Goal: Use online tool/utility: Utilize a website feature to perform a specific function

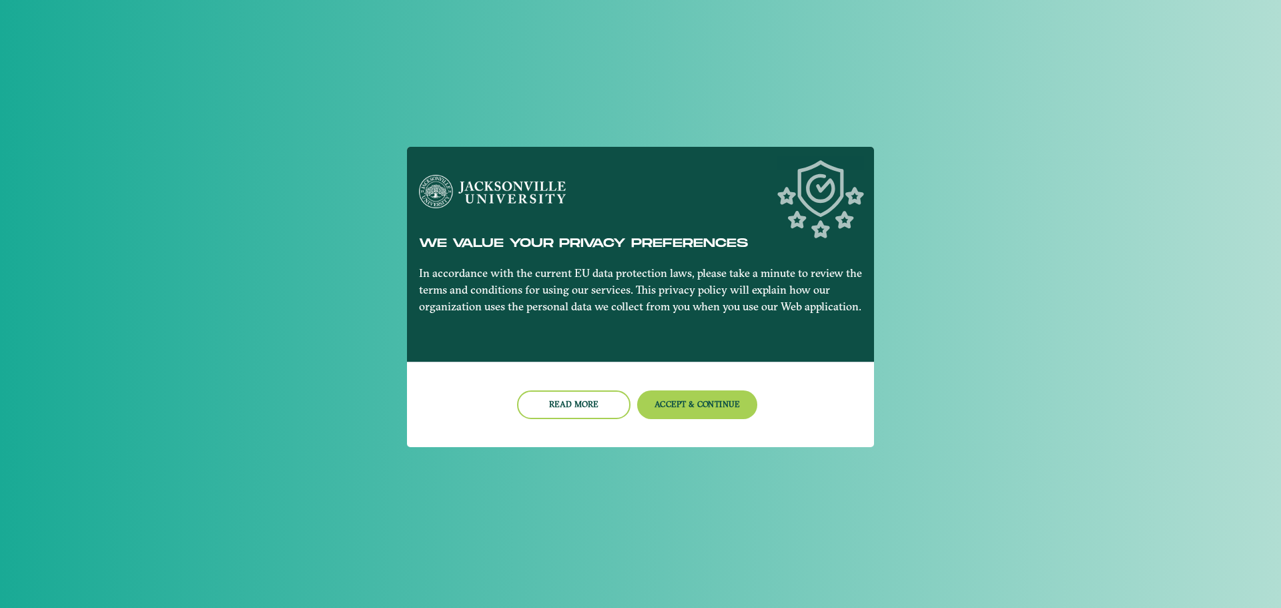
drag, startPoint x: 0, startPoint y: 0, endPoint x: 1081, endPoint y: 67, distance: 1083.1
click at [1080, 32] on div at bounding box center [640, 304] width 1281 height 608
click at [683, 420] on nb-card-footer "Read more Accept & Continue" at bounding box center [640, 404] width 467 height 85
click at [682, 409] on button "Accept & Continue" at bounding box center [697, 404] width 121 height 29
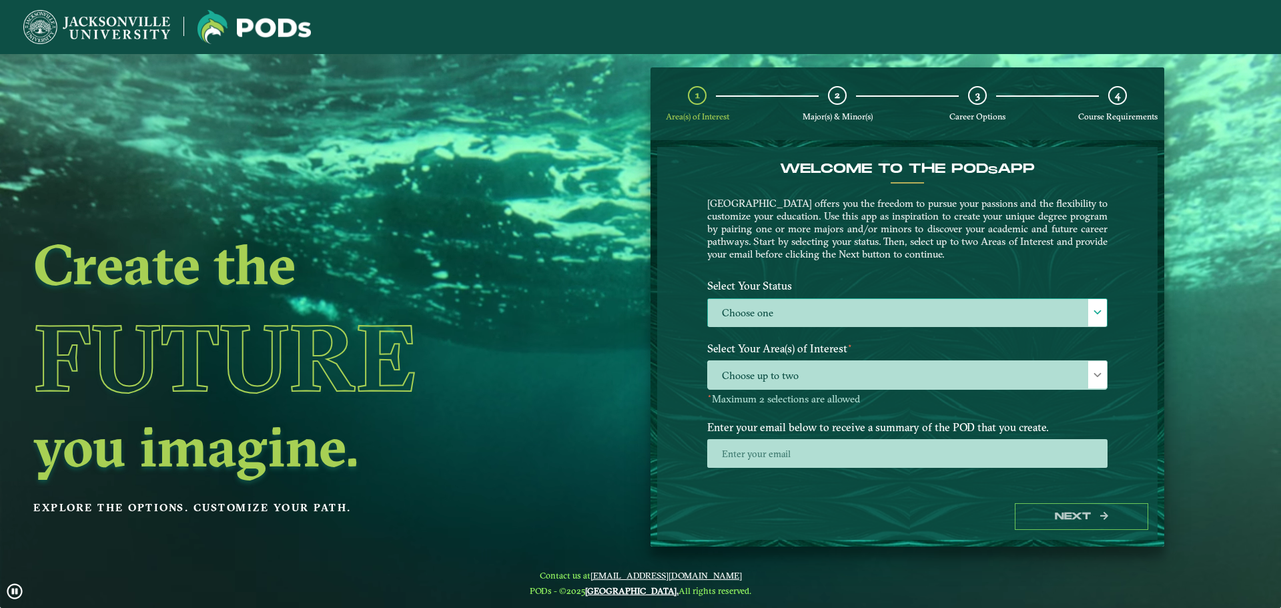
click at [819, 311] on label "Choose one" at bounding box center [907, 313] width 399 height 29
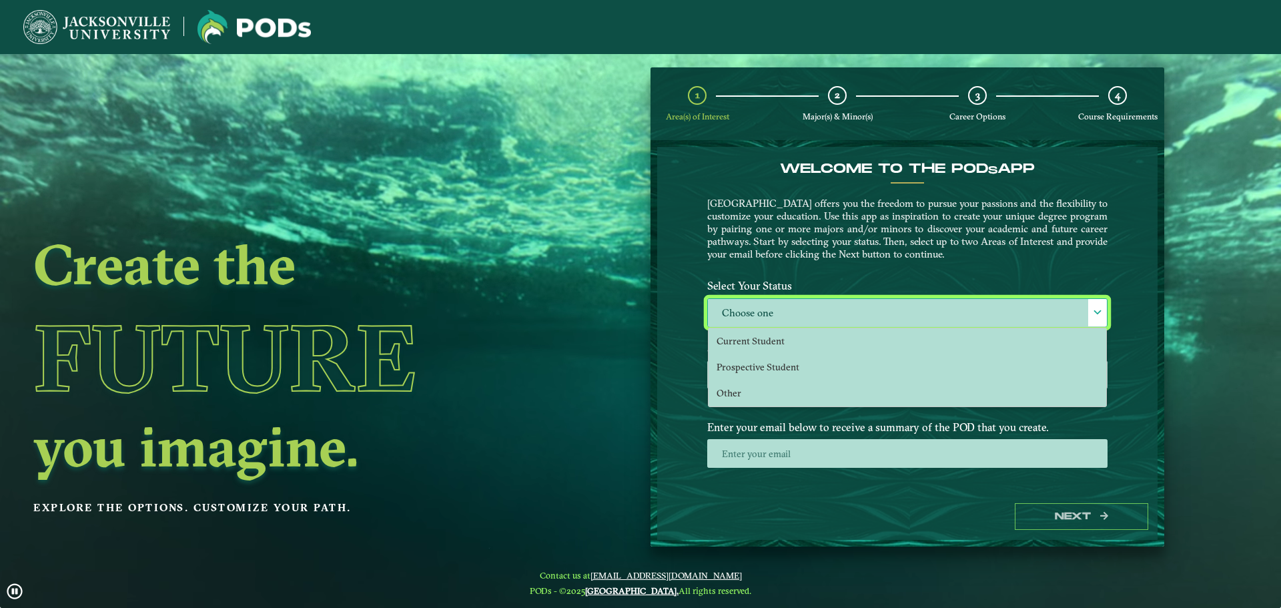
scroll to position [7, 61]
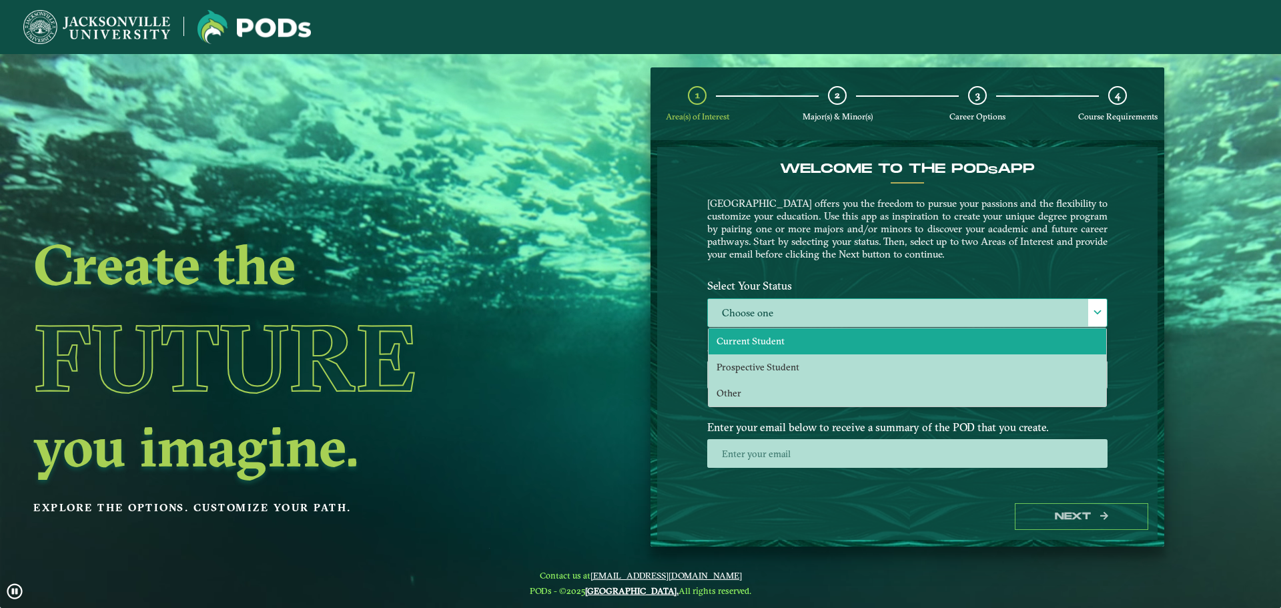
click at [803, 344] on li "Current Student" at bounding box center [908, 341] width 398 height 26
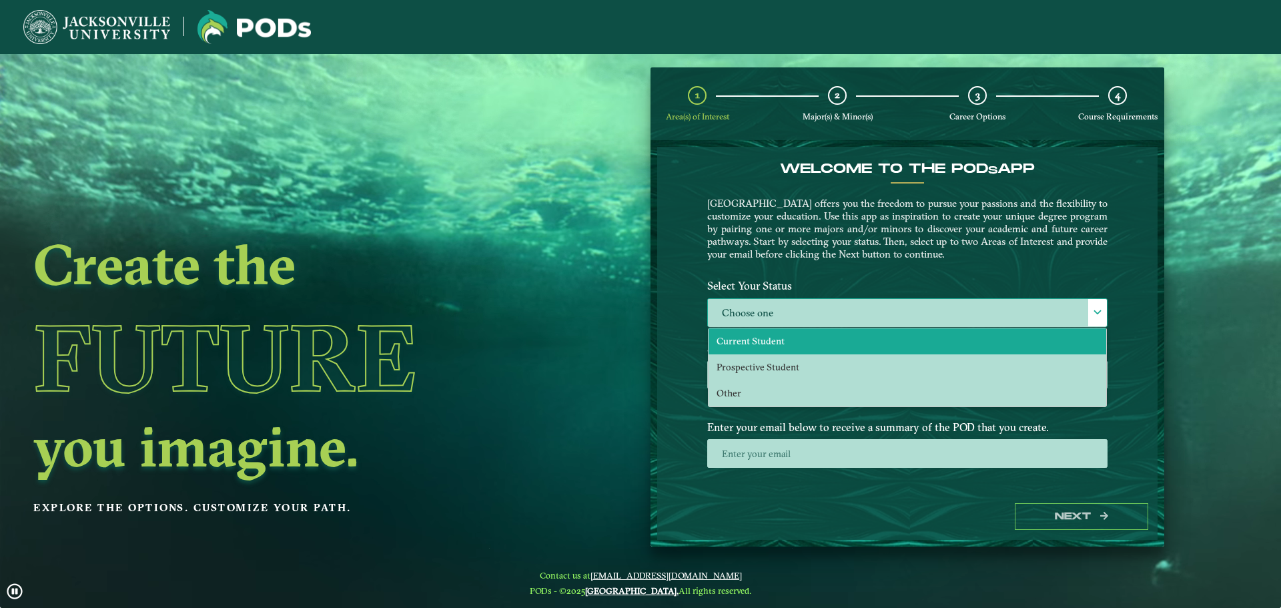
select select "[object Object]"
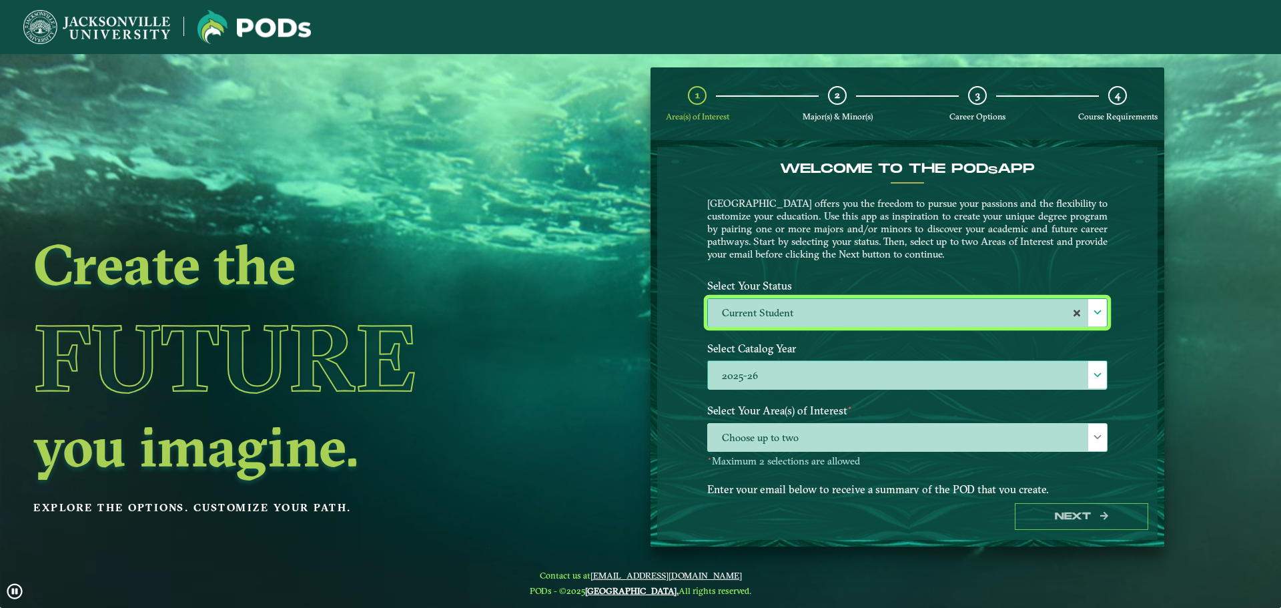
click at [819, 376] on label "2025-26" at bounding box center [907, 375] width 399 height 29
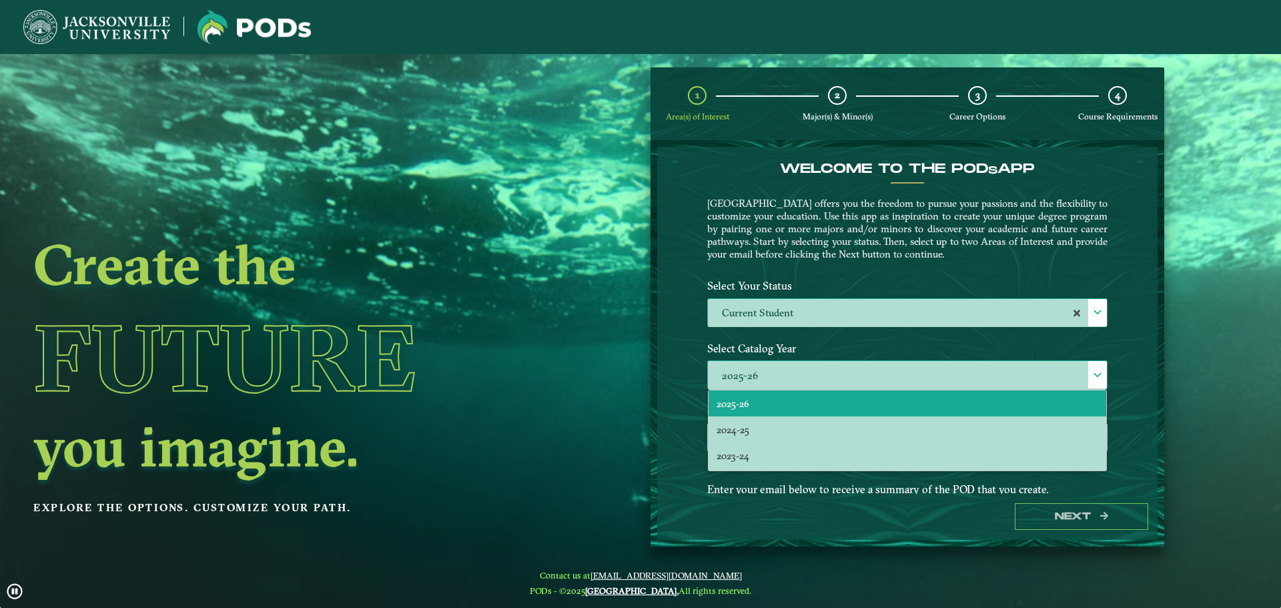
click at [819, 376] on label "2025-26" at bounding box center [907, 375] width 399 height 29
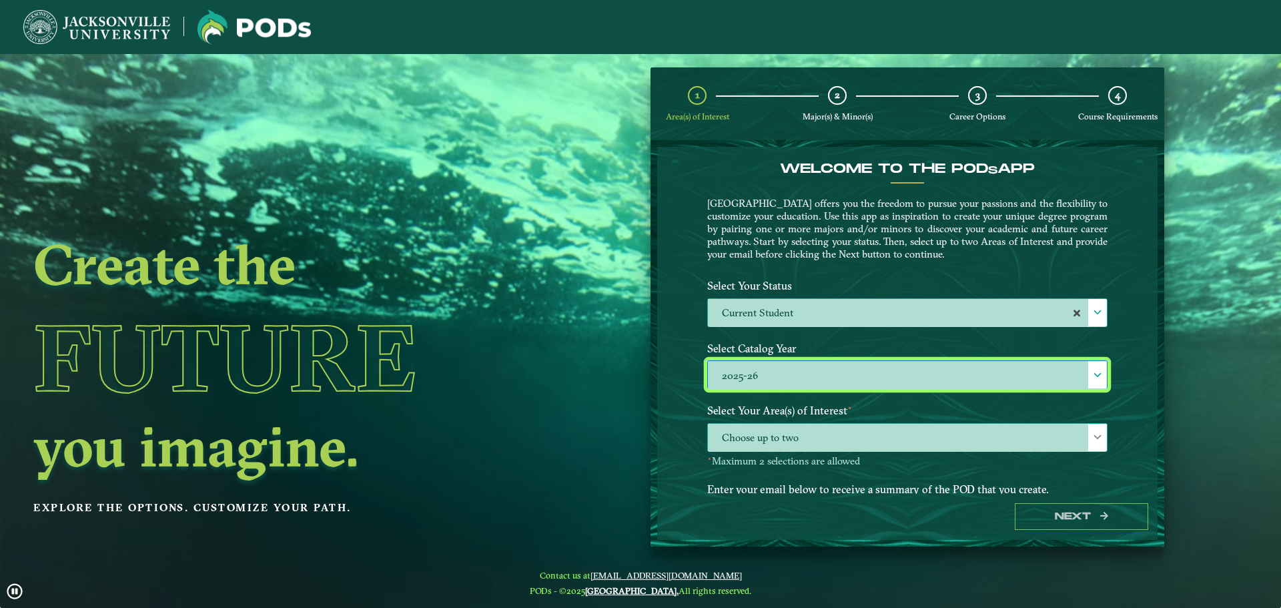
click at [824, 435] on span "Choose up to two" at bounding box center [907, 438] width 399 height 29
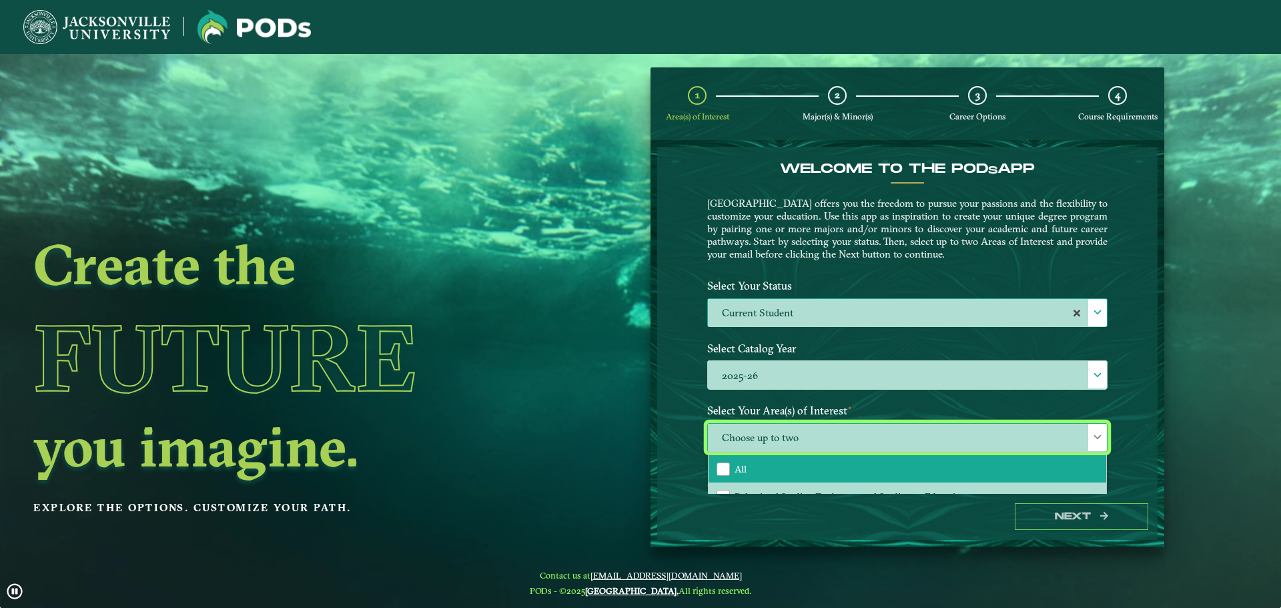
click at [825, 467] on li "All" at bounding box center [908, 469] width 398 height 28
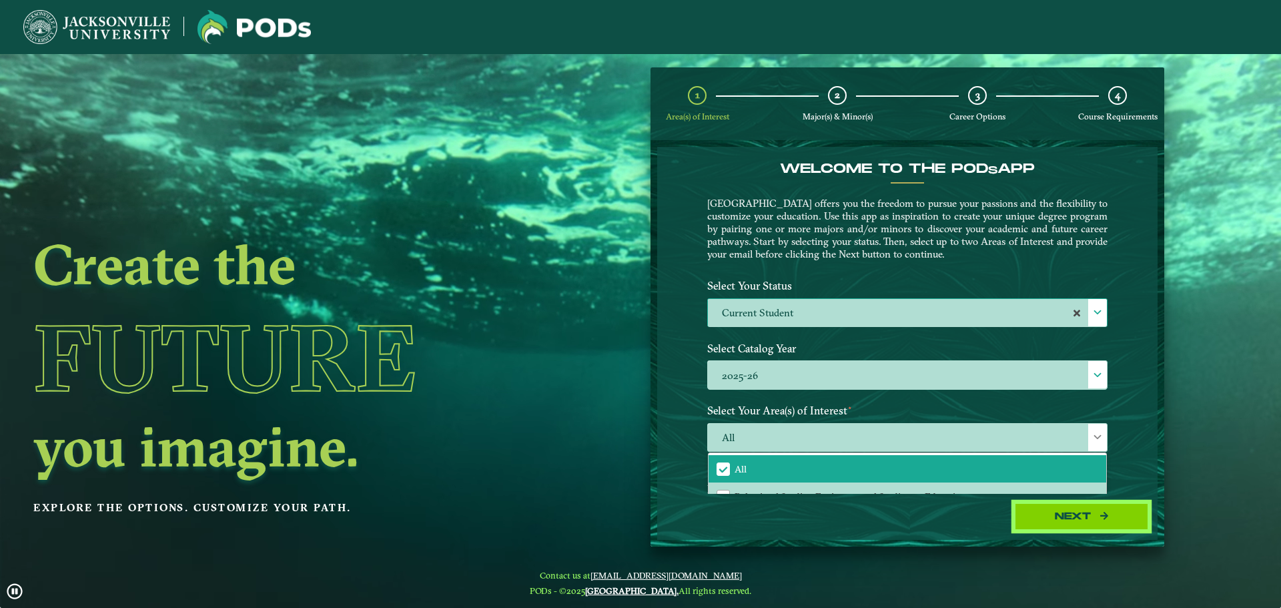
click at [1105, 508] on button "Next" at bounding box center [1081, 516] width 133 height 27
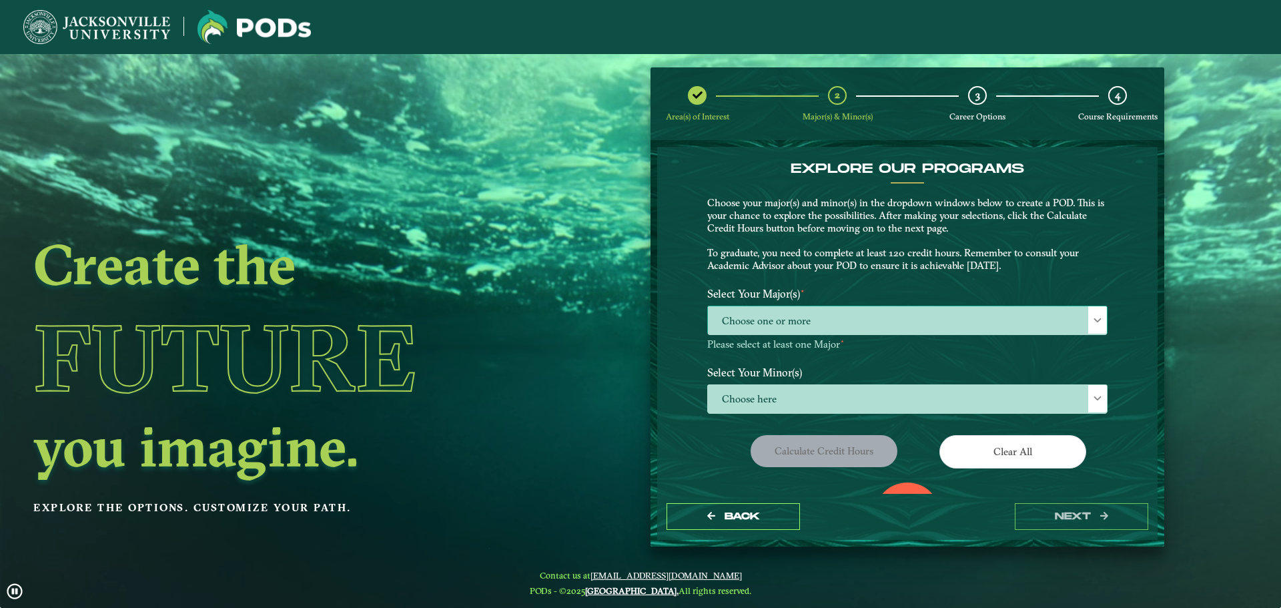
click at [914, 328] on span "Choose one or more" at bounding box center [907, 320] width 399 height 29
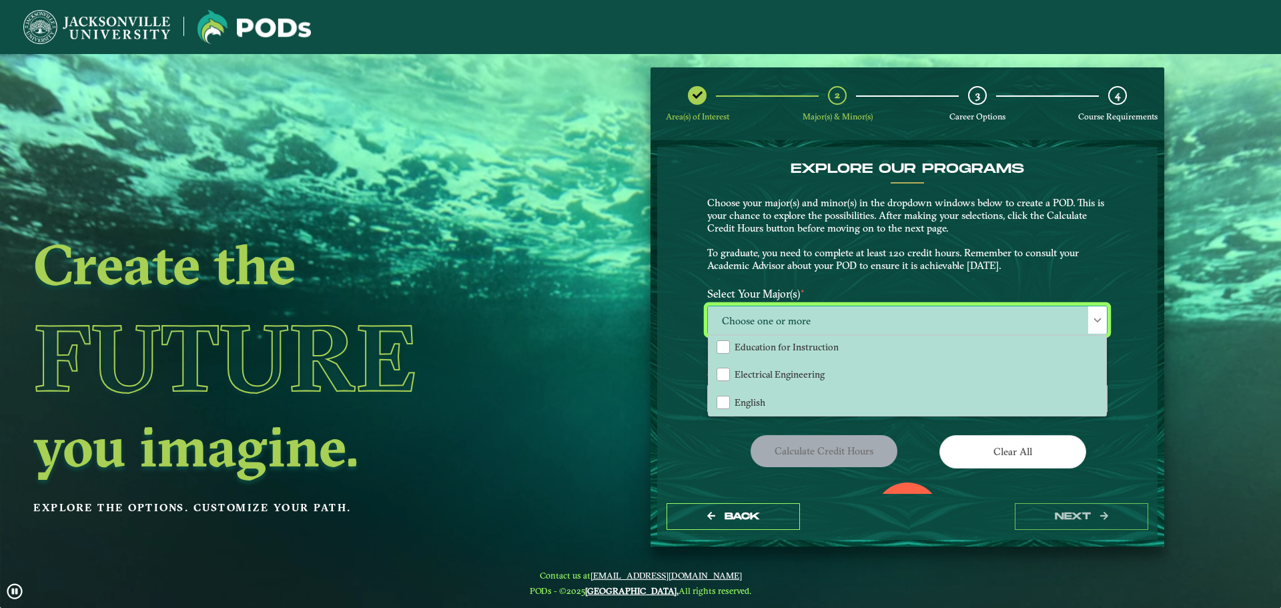
scroll to position [467, 0]
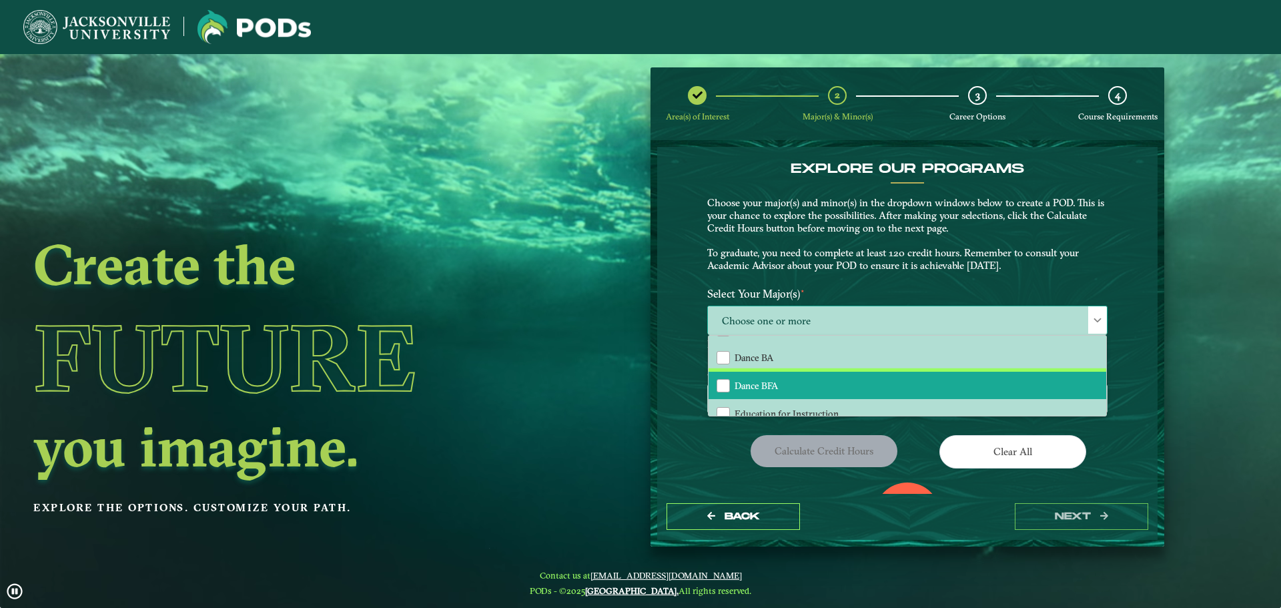
click at [792, 389] on li "Dance BFA" at bounding box center [908, 386] width 398 height 28
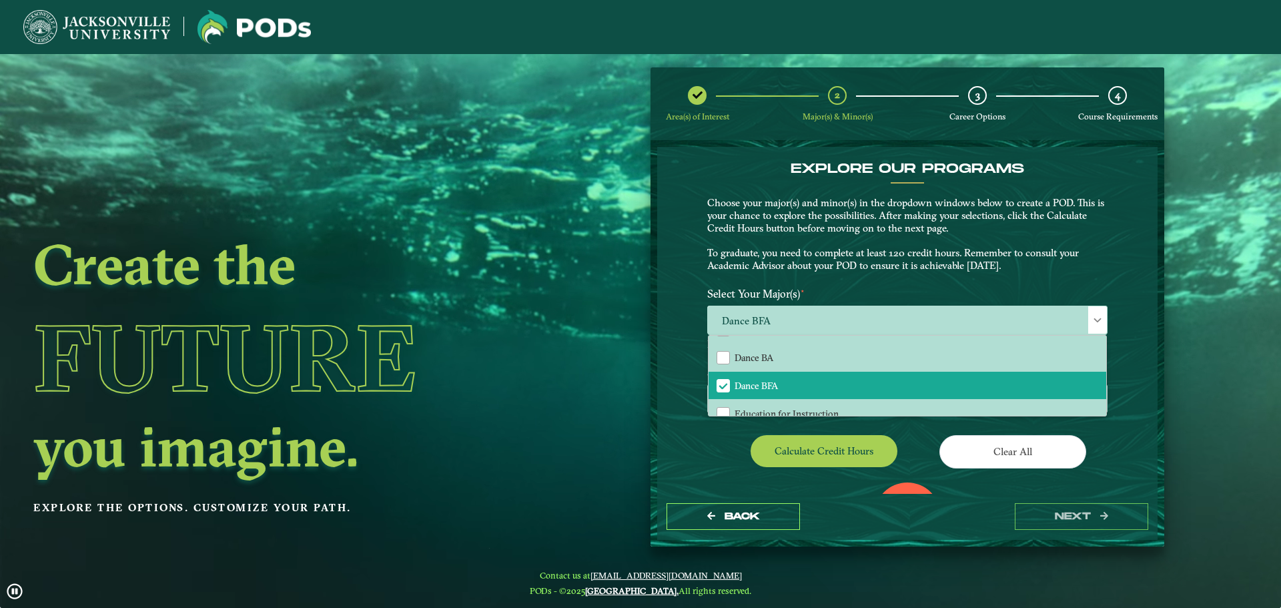
click at [708, 450] on div "Calculate credit hours" at bounding box center [802, 453] width 210 height 37
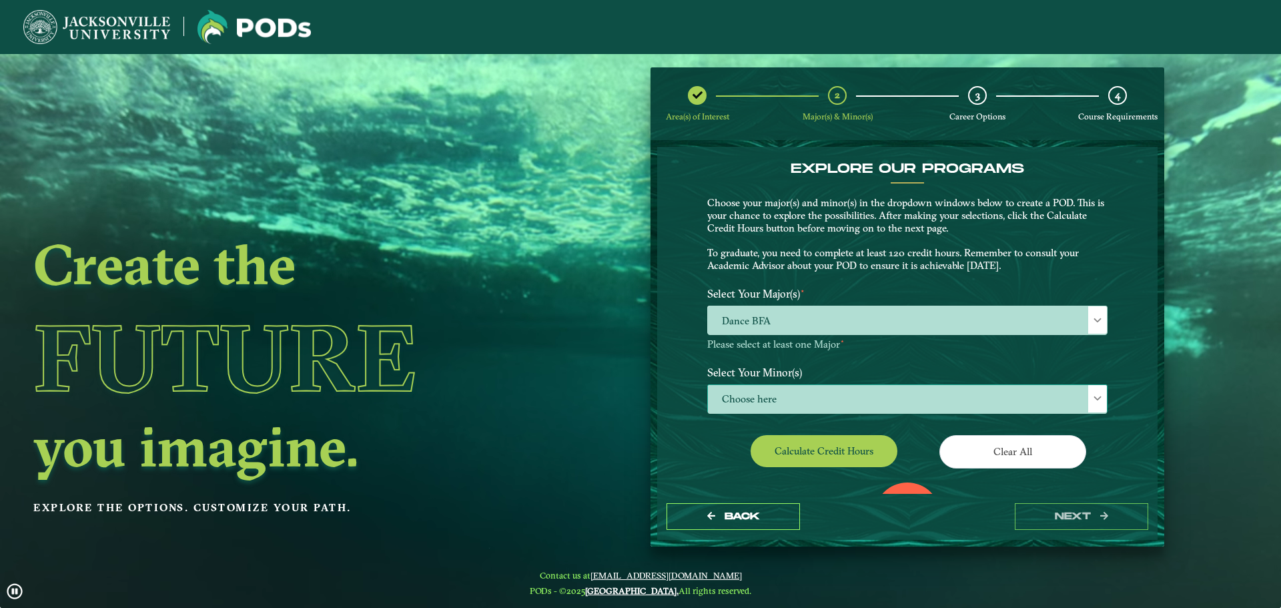
click at [827, 395] on span "Choose here" at bounding box center [907, 399] width 399 height 29
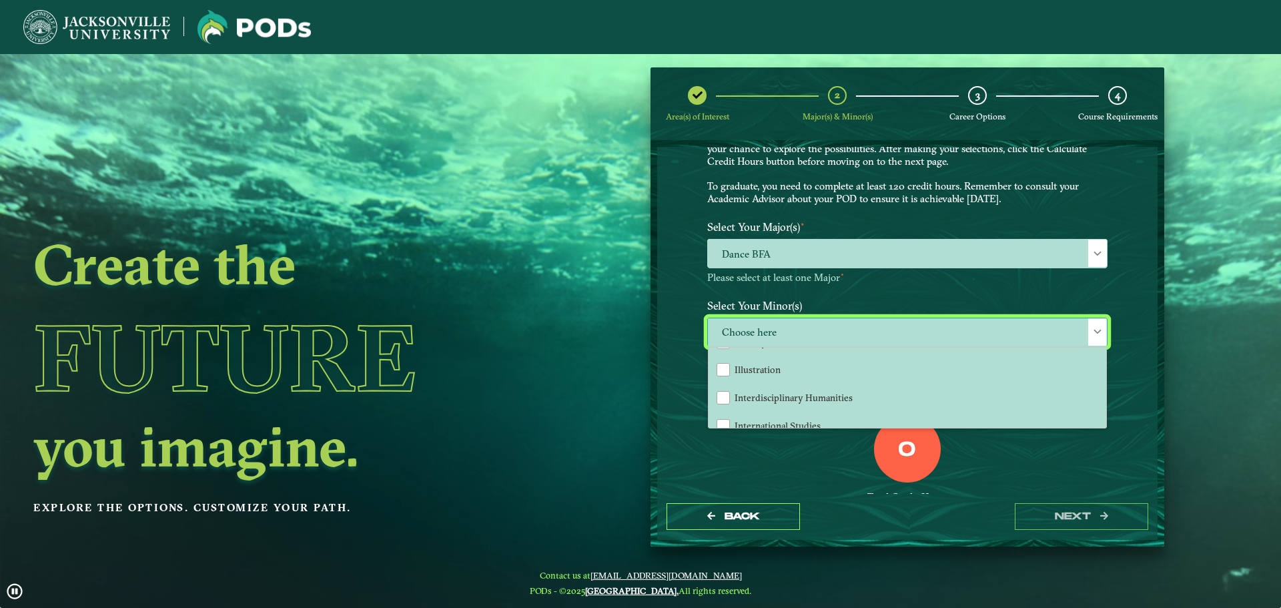
scroll to position [868, 0]
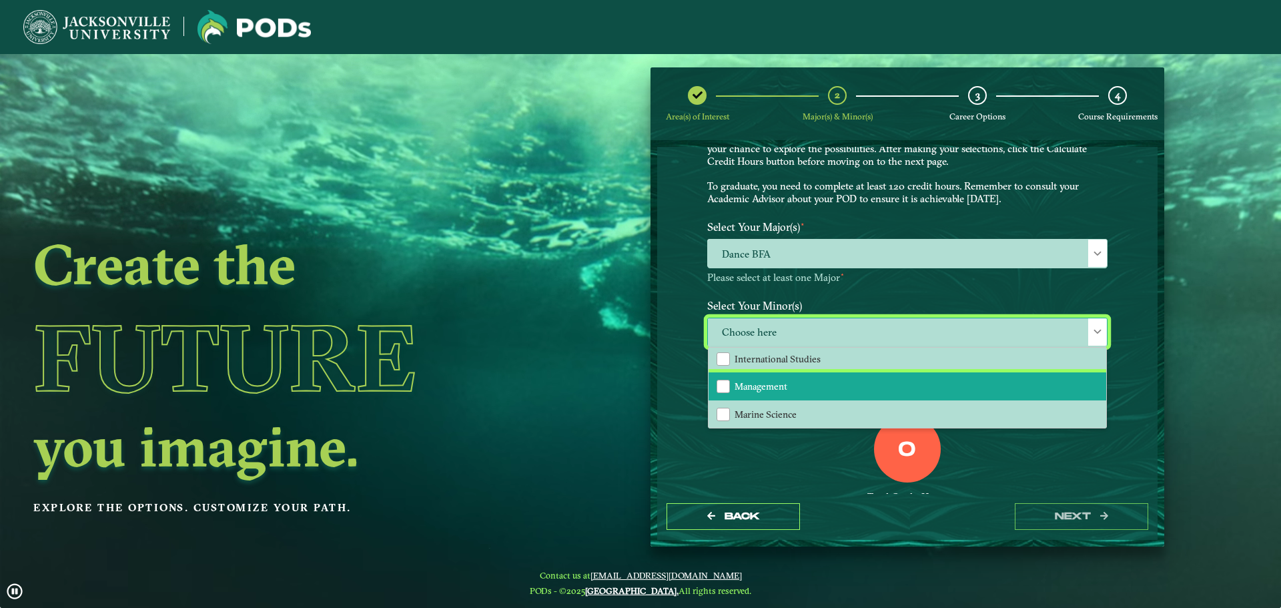
click at [930, 387] on li "Management" at bounding box center [908, 386] width 398 height 28
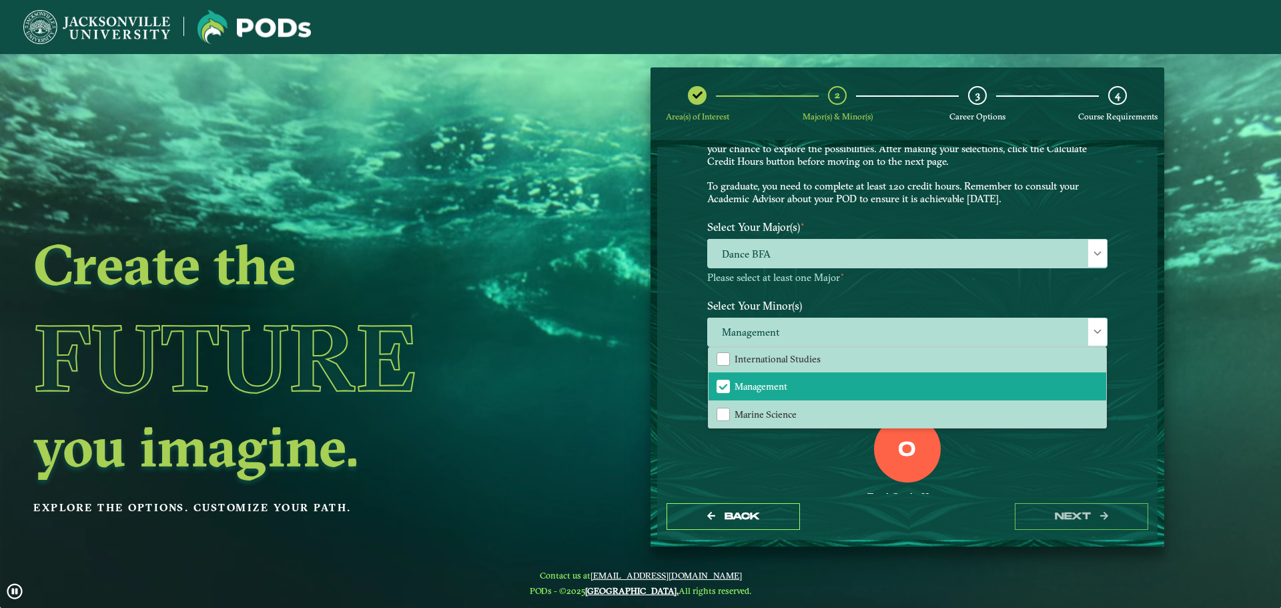
click at [840, 462] on div "0 Total Credit Hours" at bounding box center [907, 472] width 420 height 113
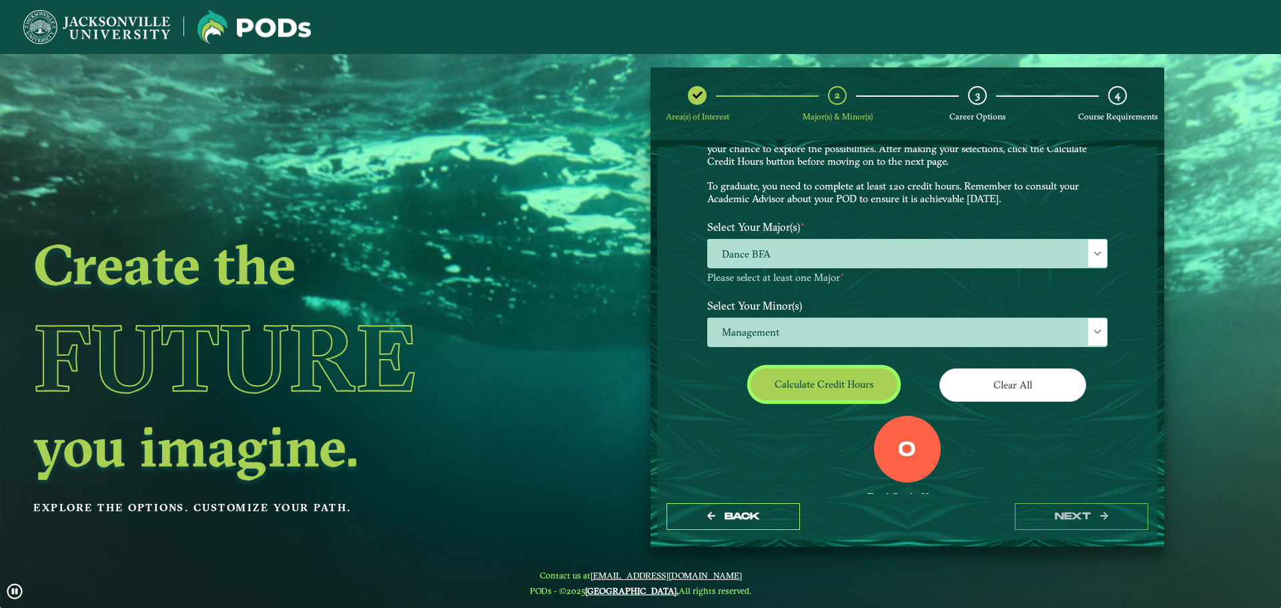
click at [802, 380] on button "Calculate credit hours" at bounding box center [824, 383] width 147 height 31
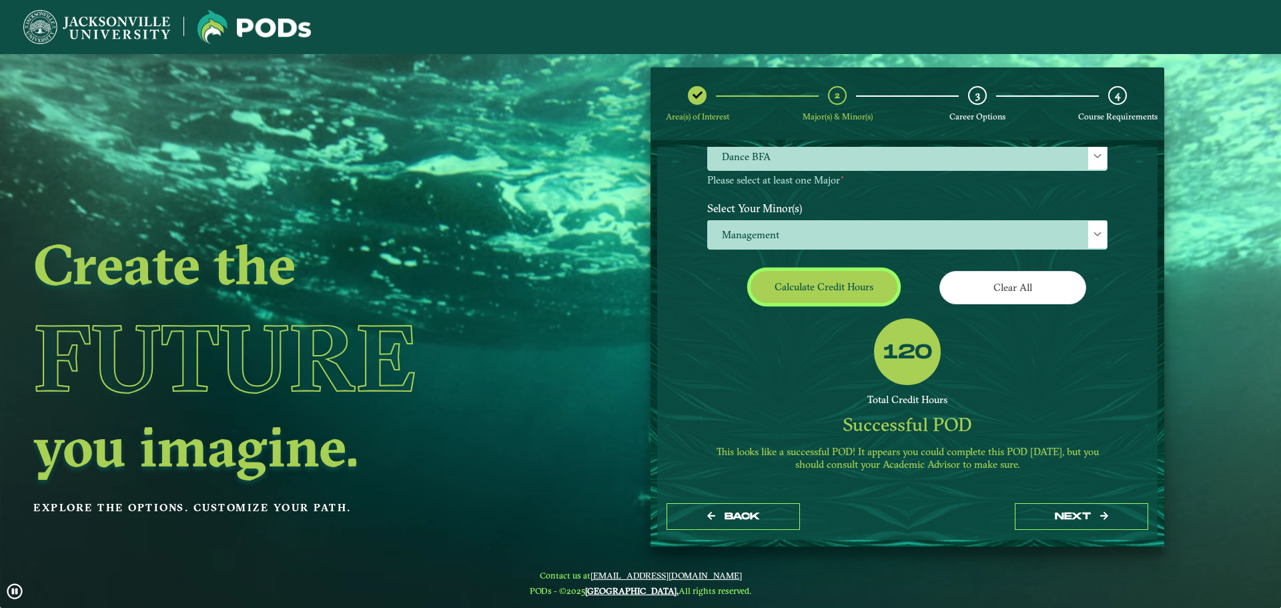
scroll to position [0, 0]
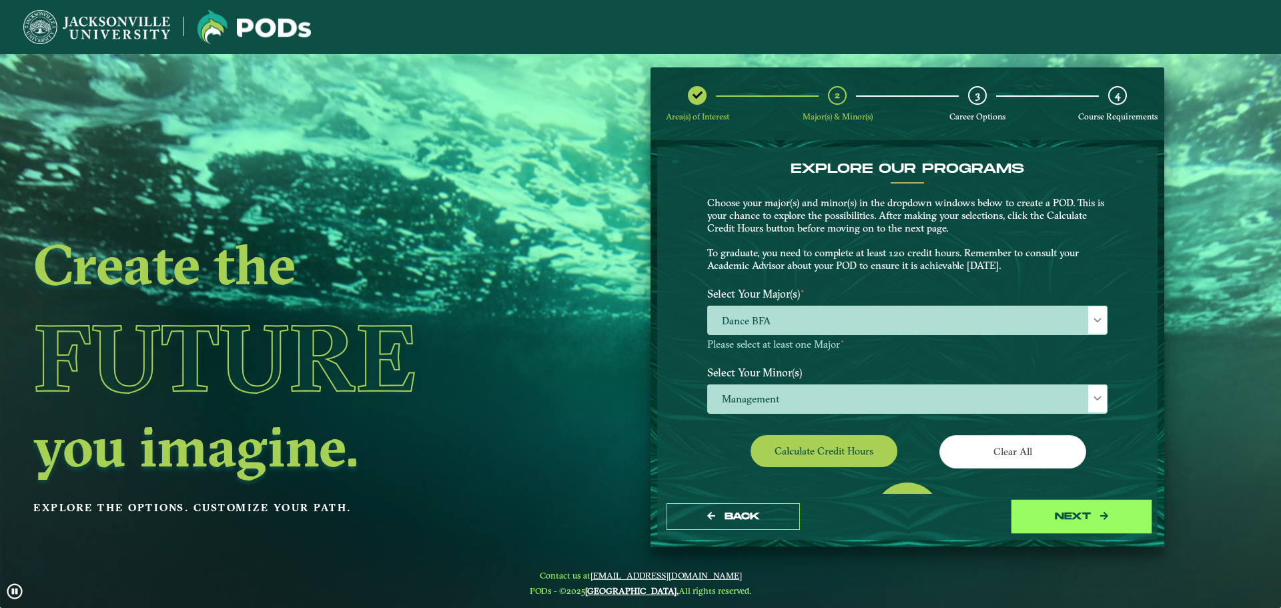
click at [1066, 508] on button "next" at bounding box center [1081, 516] width 133 height 27
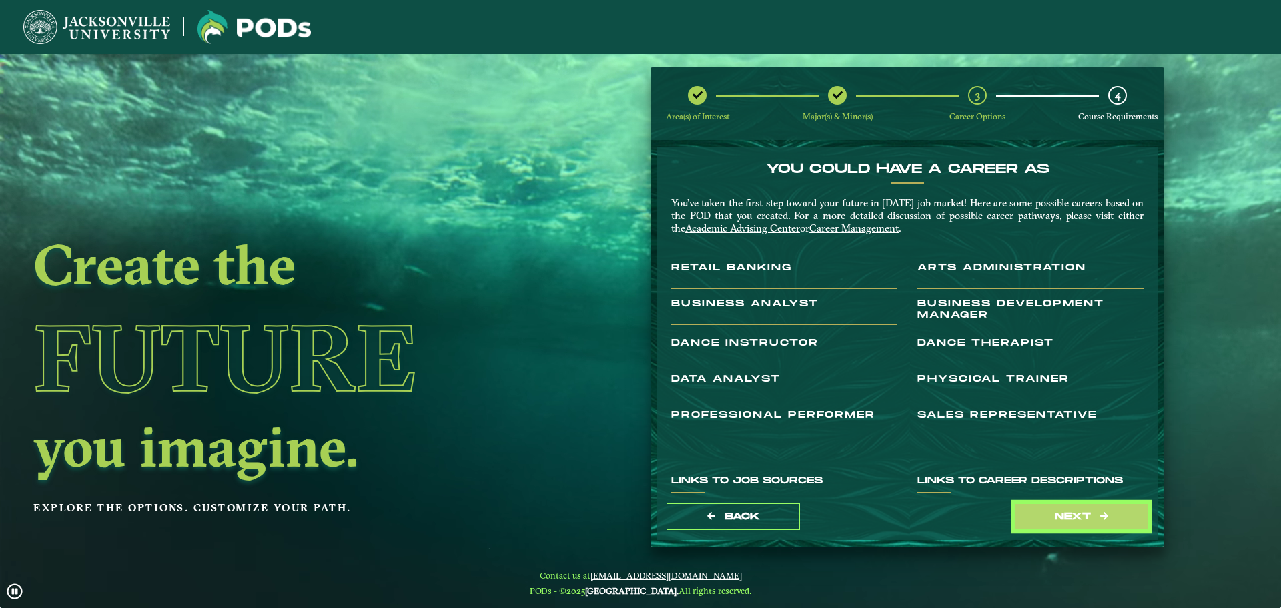
click at [1066, 508] on button "next" at bounding box center [1081, 516] width 133 height 27
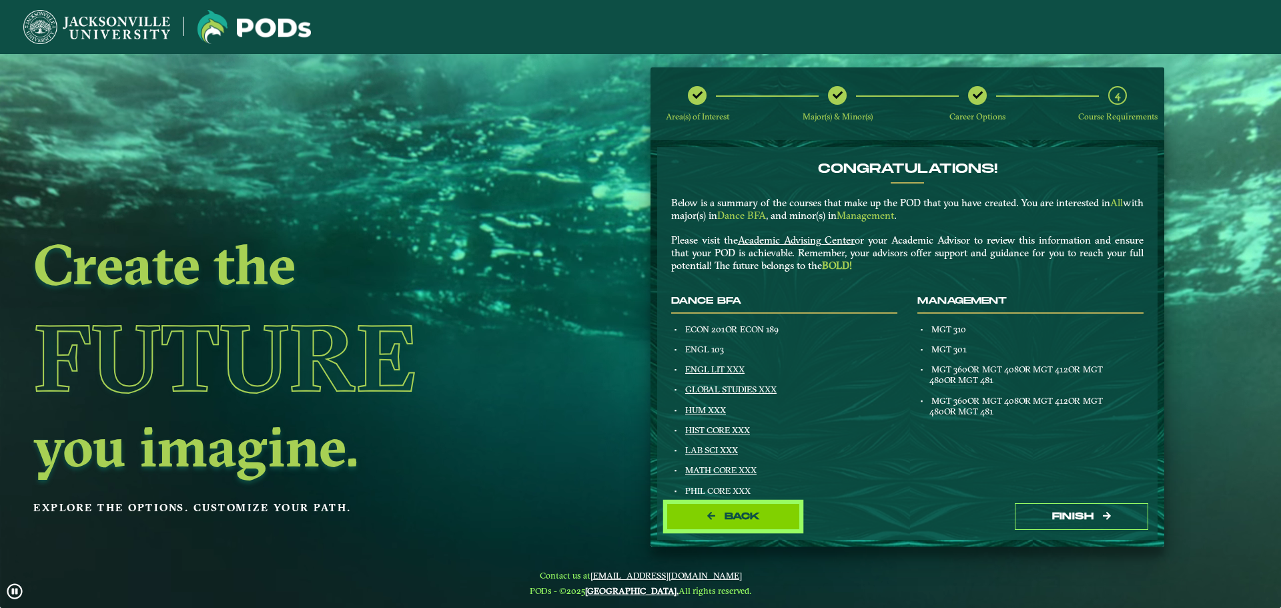
click at [722, 514] on button "Back" at bounding box center [733, 516] width 133 height 27
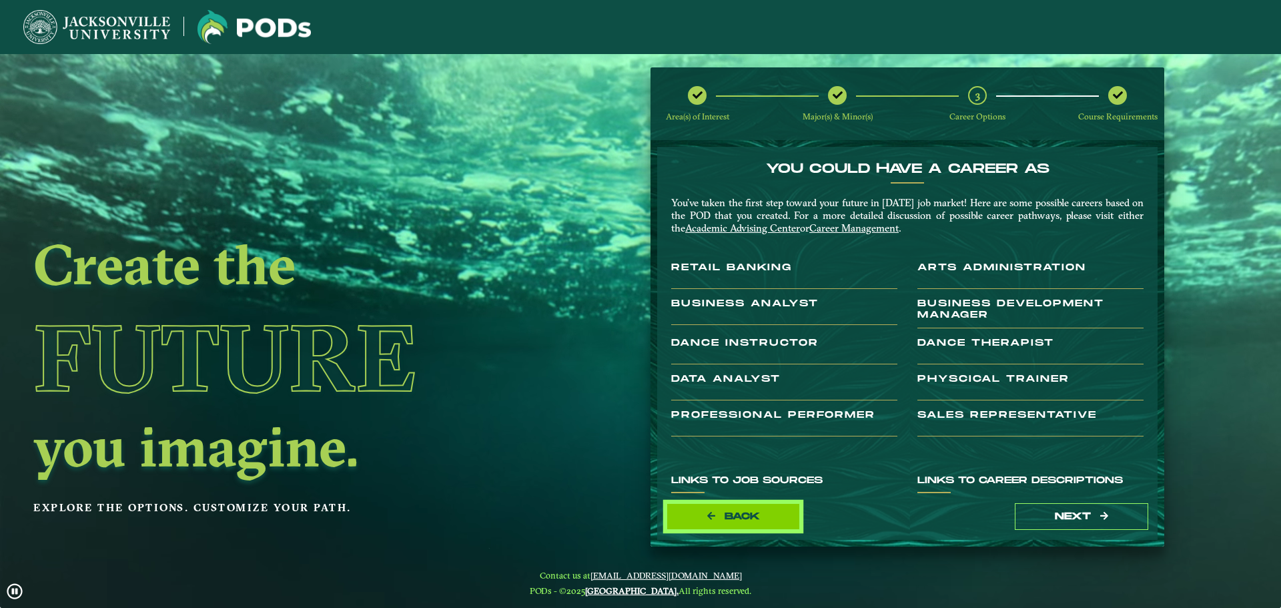
click at [758, 510] on span "Back" at bounding box center [742, 515] width 35 height 11
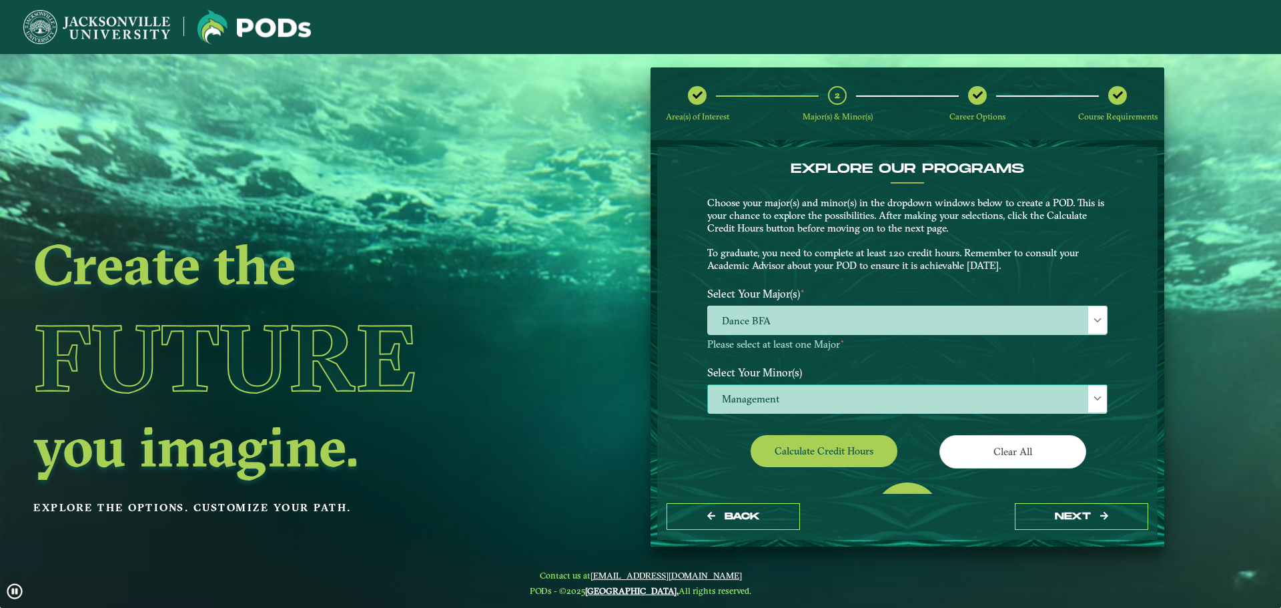
click at [822, 405] on span "Management" at bounding box center [907, 399] width 399 height 29
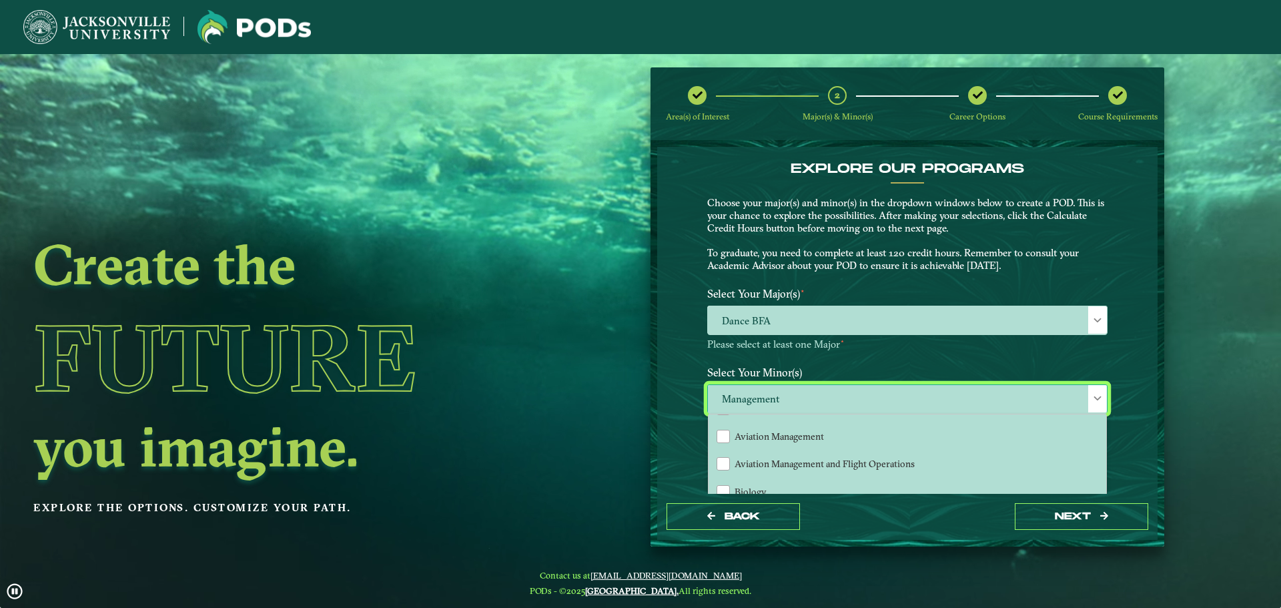
scroll to position [200, 0]
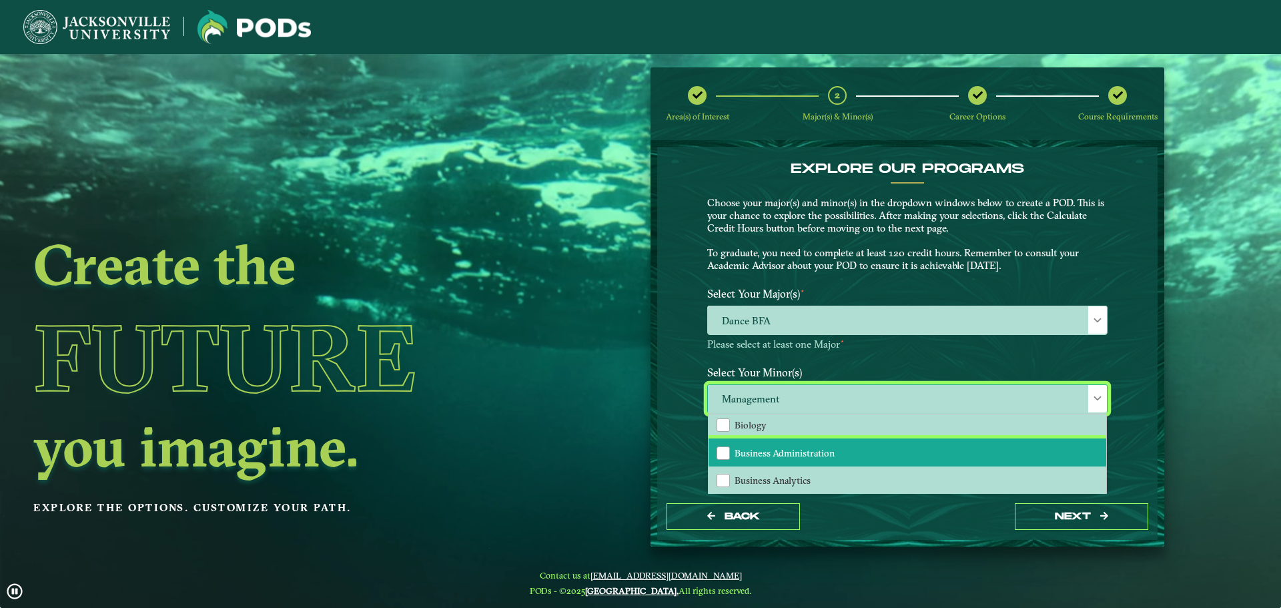
click at [809, 454] on span "Business Administration" at bounding box center [785, 453] width 100 height 12
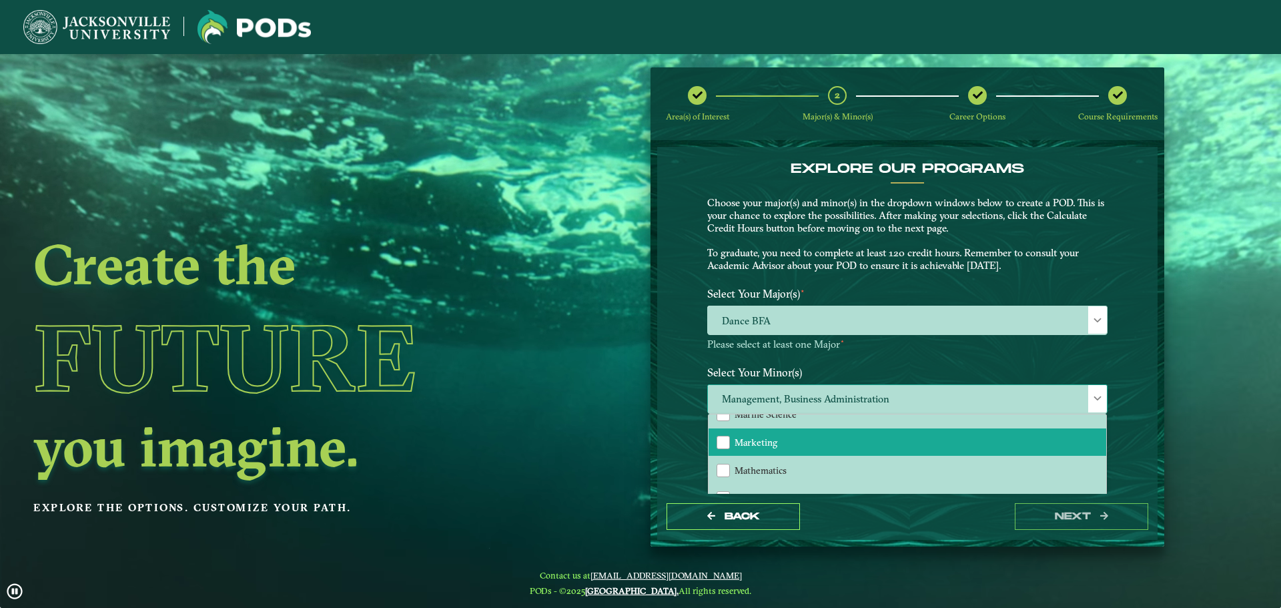
scroll to position [868, 0]
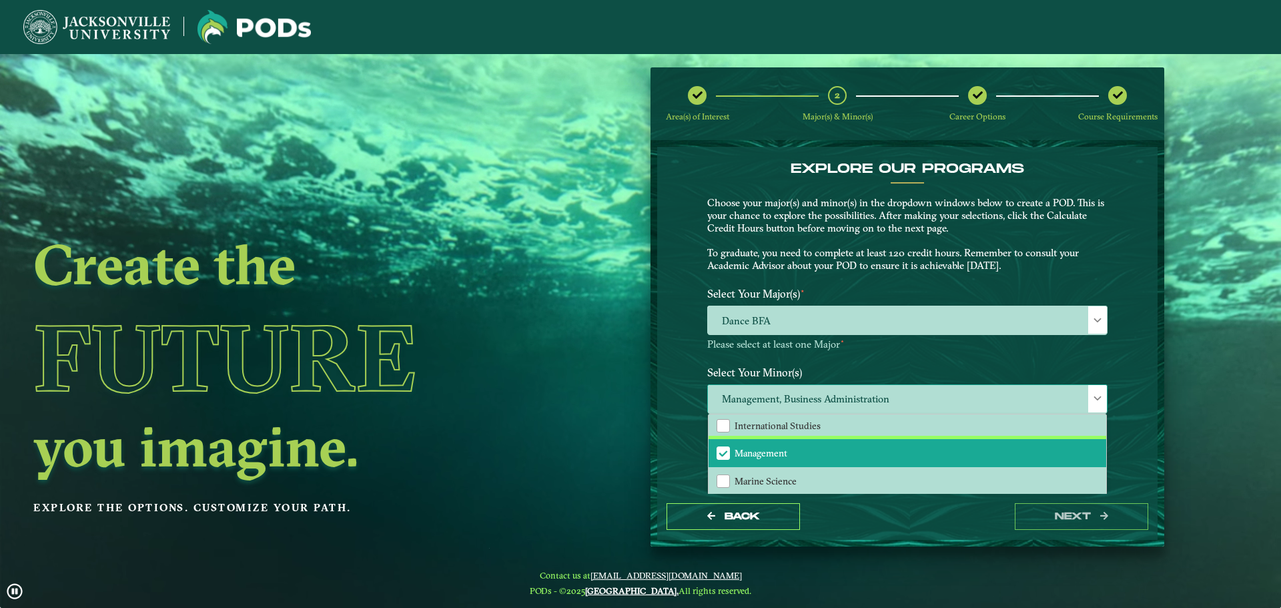
click at [810, 448] on li "Management" at bounding box center [908, 453] width 398 height 28
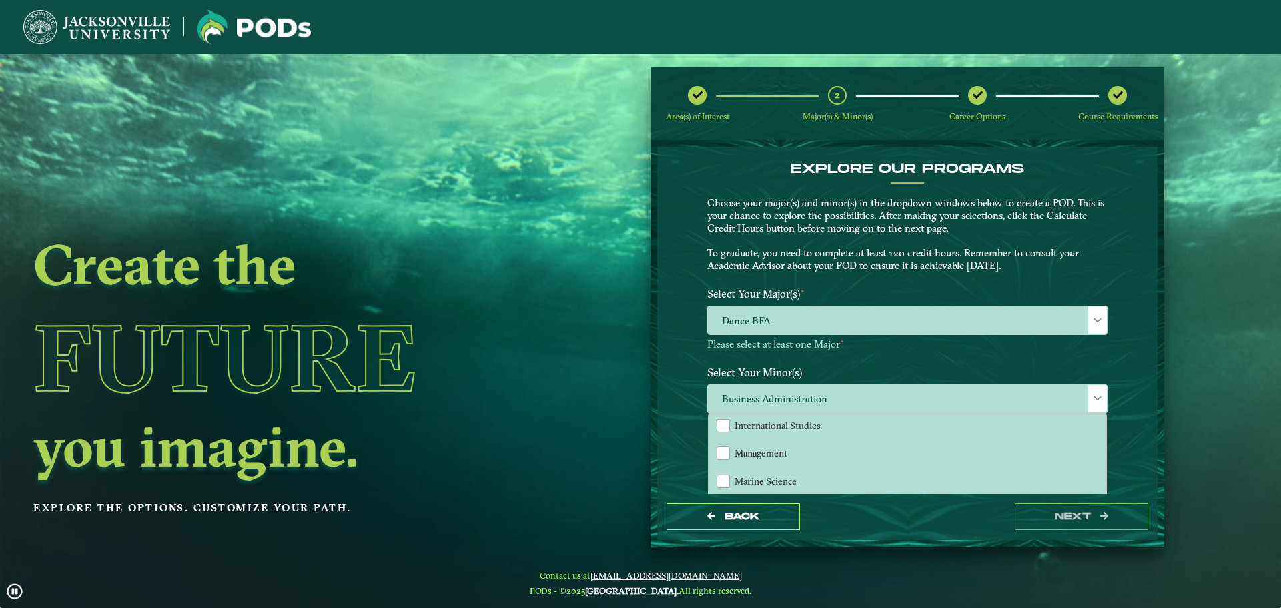
click at [868, 546] on form "EXPLORE OUR PROGRAMS Choose your major(s) and minor(s) in the dropdown windows …" at bounding box center [908, 343] width 514 height 406
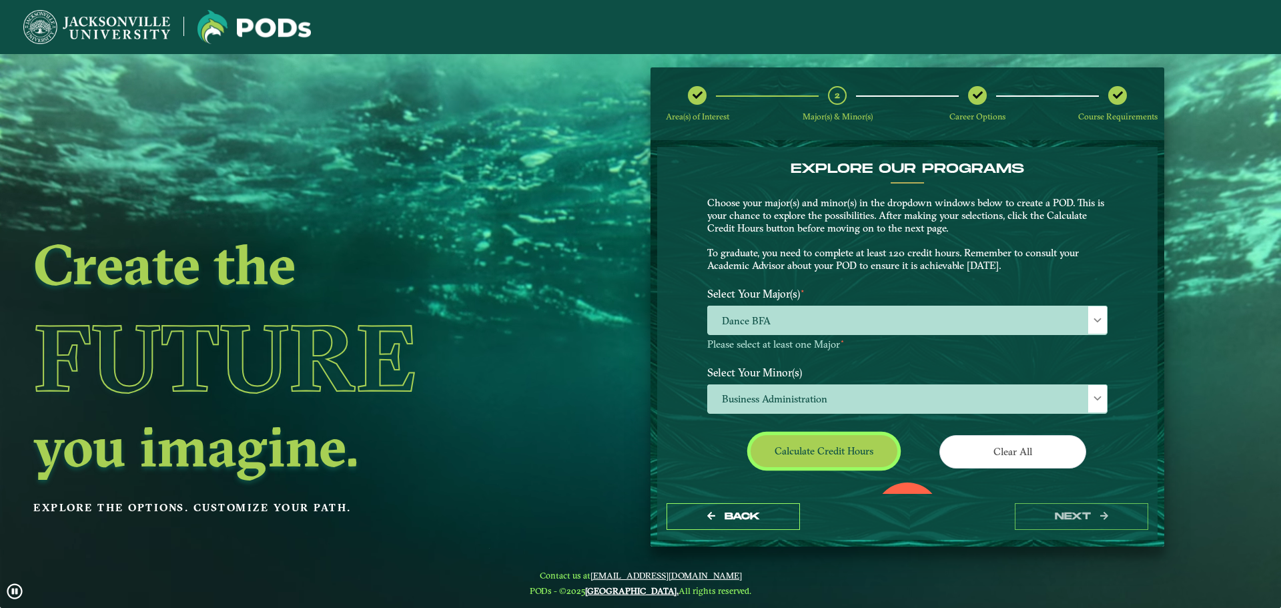
click at [798, 461] on button "Calculate credit hours" at bounding box center [824, 450] width 147 height 31
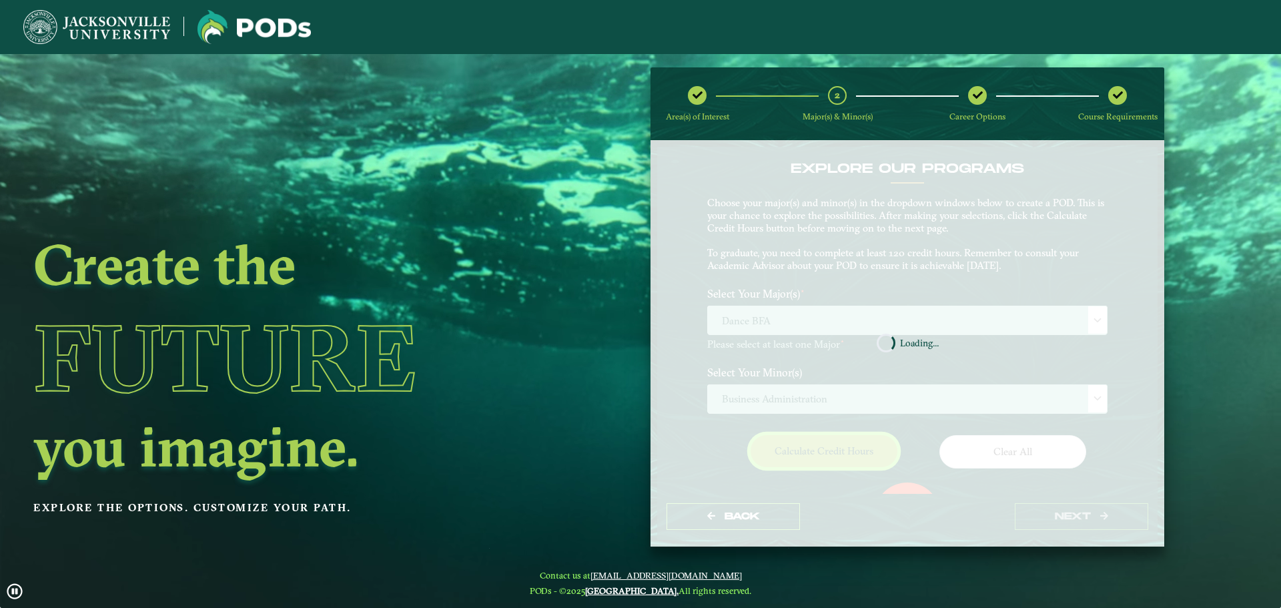
scroll to position [77, 0]
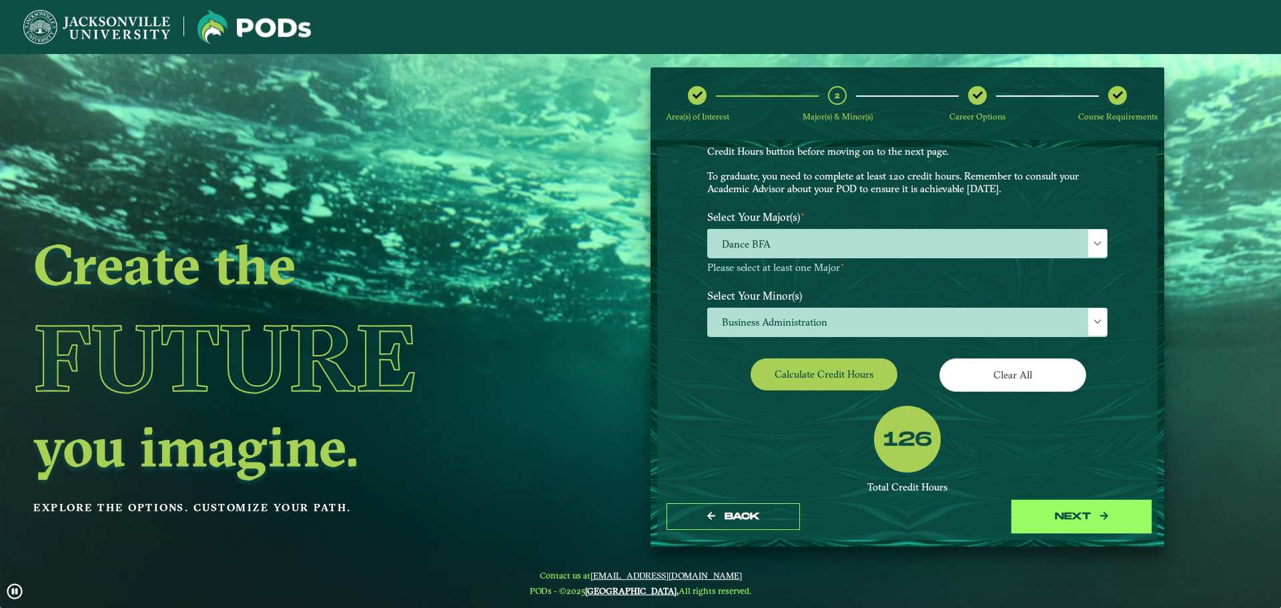
click at [1043, 528] on button "next" at bounding box center [1081, 516] width 133 height 27
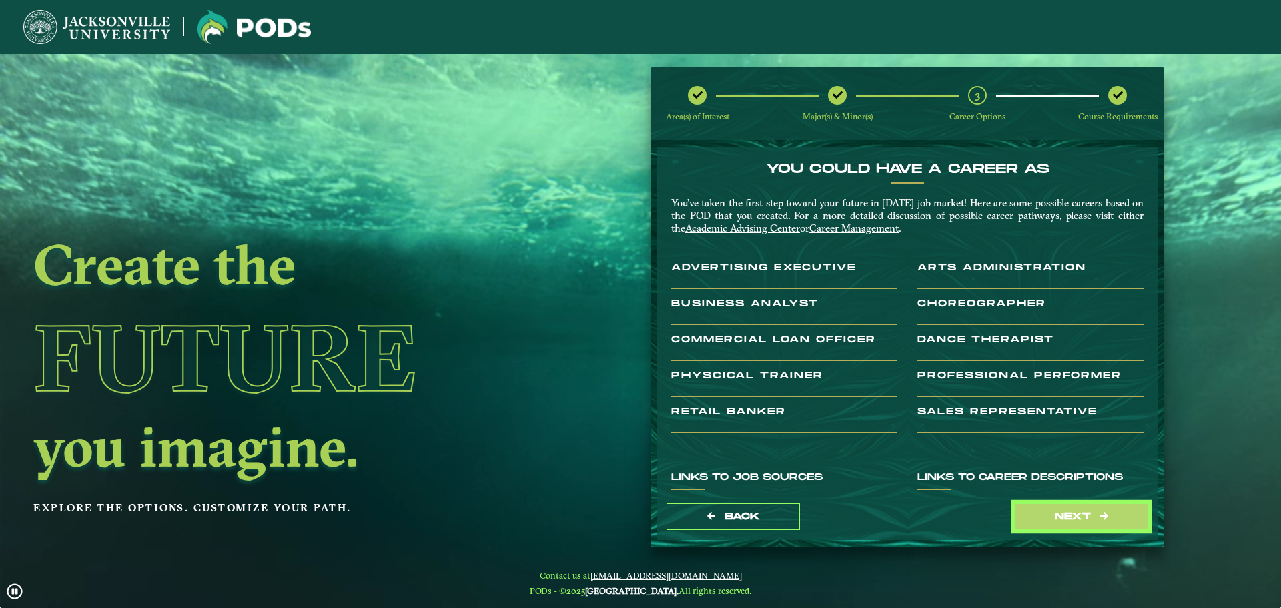
click at [1043, 528] on button "next" at bounding box center [1081, 516] width 133 height 27
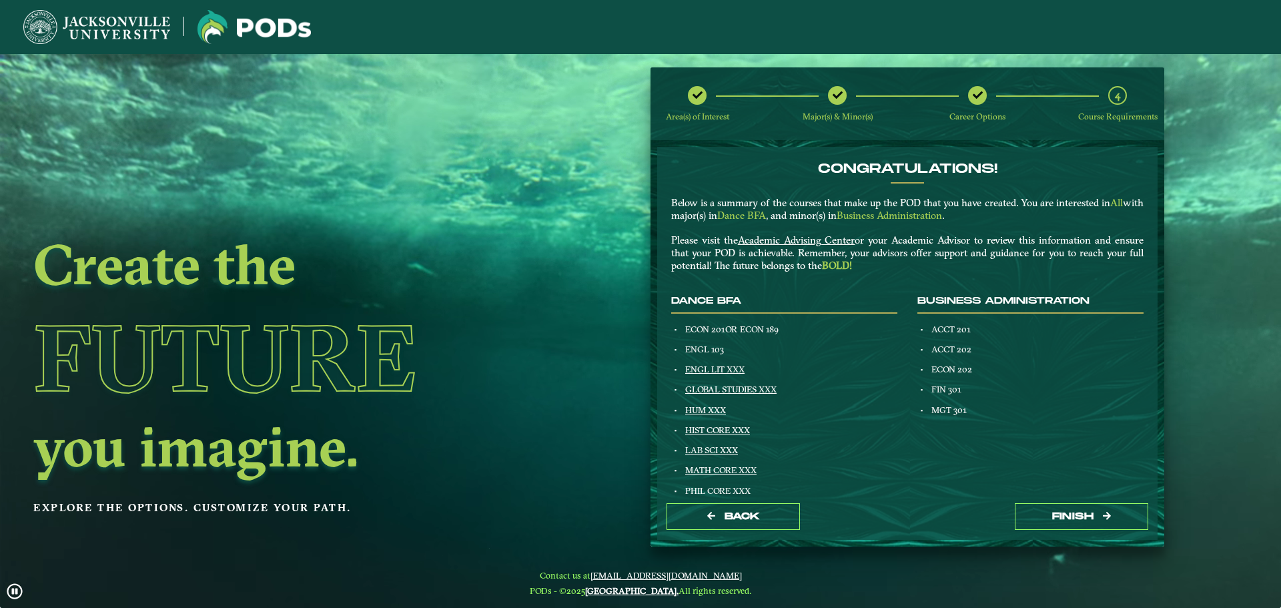
scroll to position [67, 0]
